Goal: Task Accomplishment & Management: Manage account settings

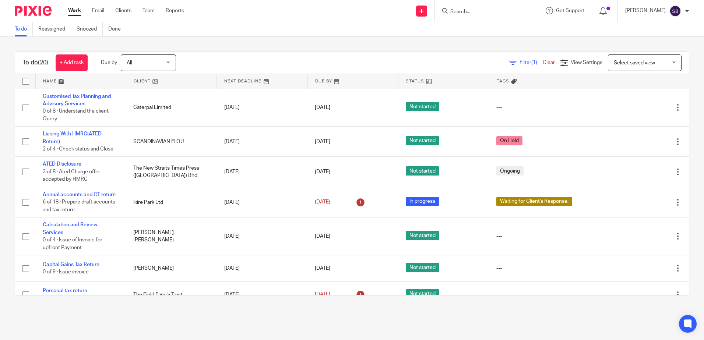
click at [471, 11] on input "Search" at bounding box center [482, 12] width 66 height 7
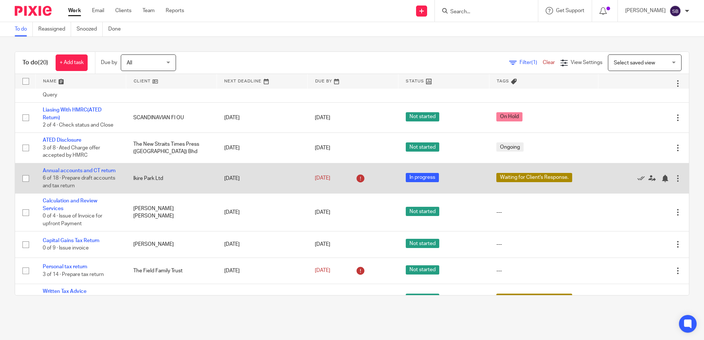
scroll to position [37, 0]
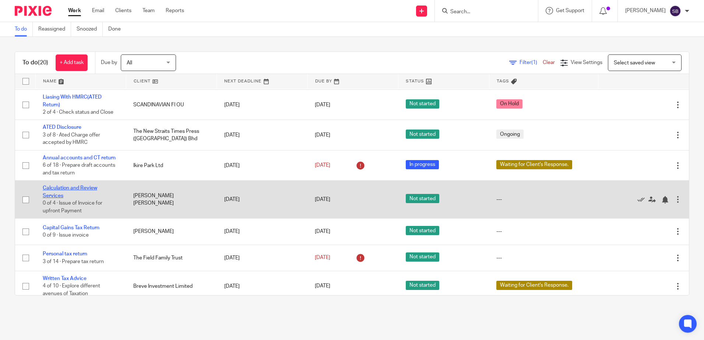
click at [75, 187] on link "Calculation and Review Services" at bounding box center [70, 191] width 54 height 13
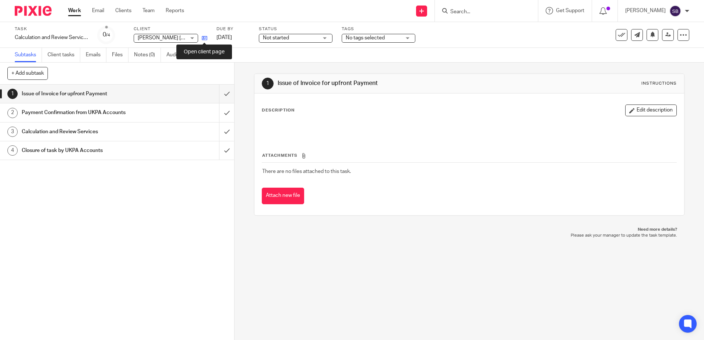
click at [206, 39] on icon at bounding box center [205, 38] width 6 height 6
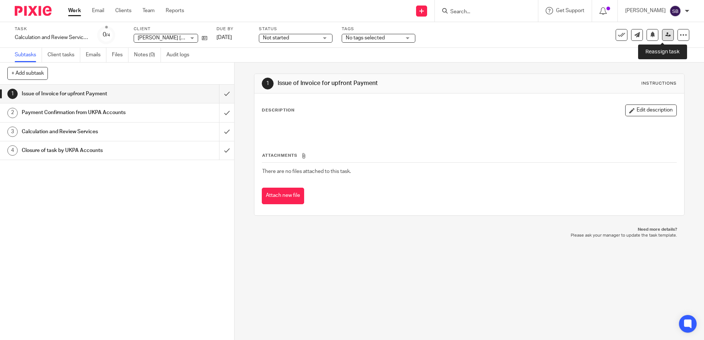
click at [665, 37] on icon at bounding box center [668, 35] width 6 height 6
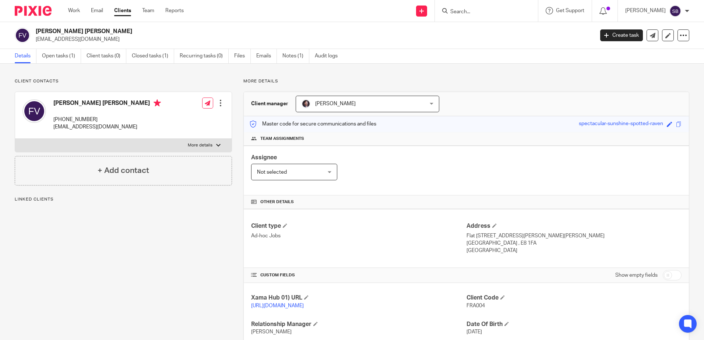
click at [35, 40] on div "Francis Long Hoang Vu r9_francisvu@hotmail.com" at bounding box center [302, 35] width 574 height 15
click at [73, 54] on link "Open tasks (1)" at bounding box center [61, 56] width 39 height 14
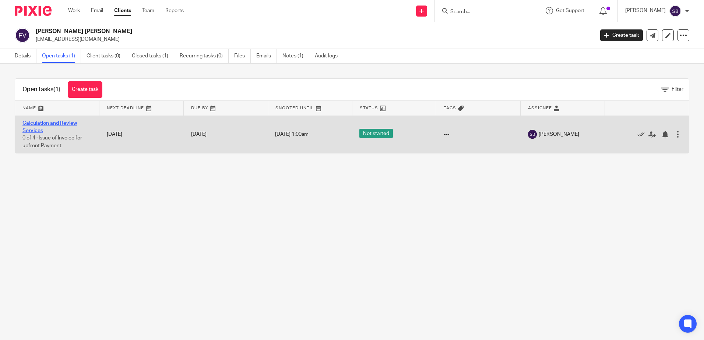
click at [50, 124] on link "Calculation and Review Services" at bounding box center [49, 127] width 54 height 13
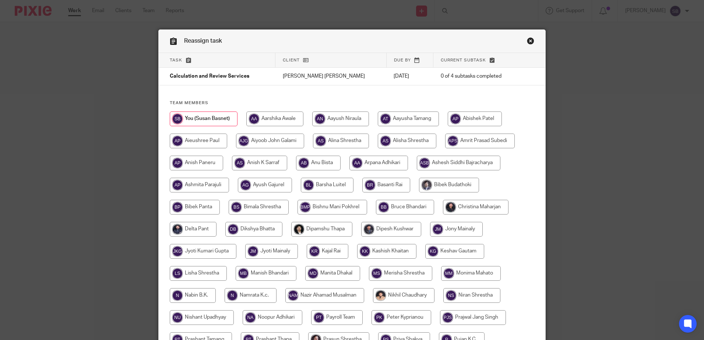
scroll to position [221, 0]
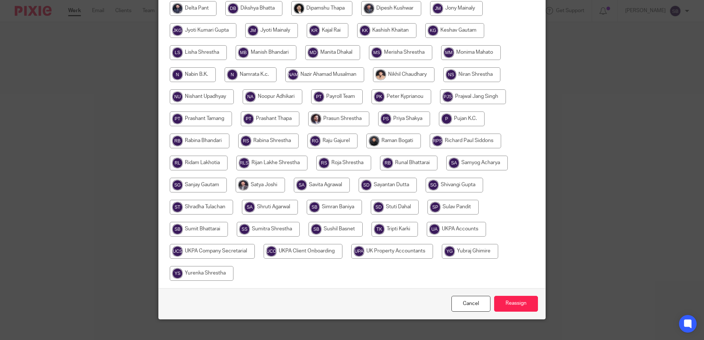
click at [448, 228] on input "radio" at bounding box center [456, 229] width 59 height 15
radio input "true"
click at [510, 307] on input "Reassign" at bounding box center [516, 304] width 44 height 16
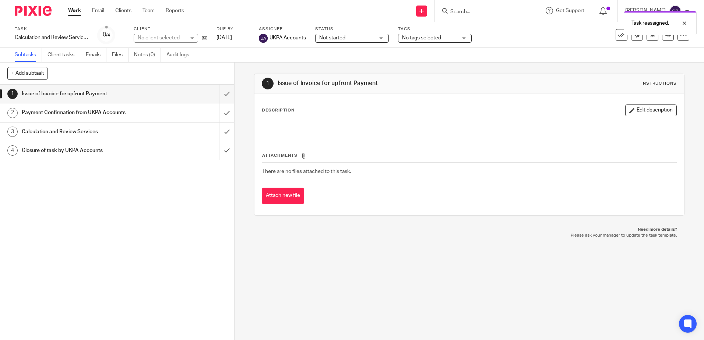
click at [466, 236] on p "Please ask your manager to update the task template." at bounding box center [468, 236] width 415 height 6
